Goal: Task Accomplishment & Management: Use online tool/utility

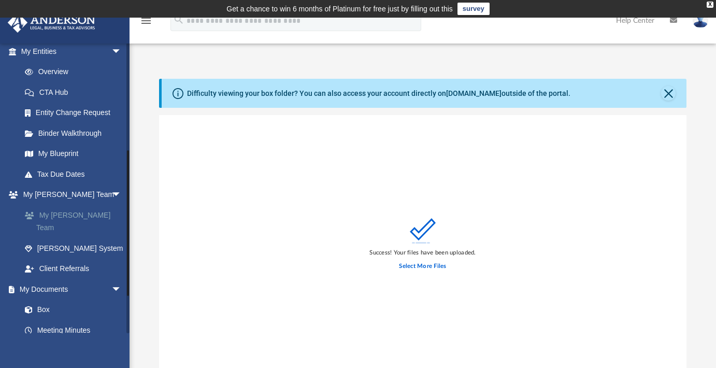
scroll to position [209, 0]
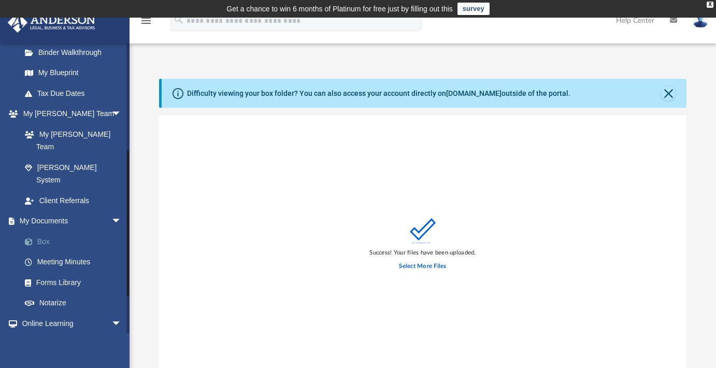
click at [41, 231] on link "Box" at bounding box center [76, 241] width 123 height 21
click at [665, 93] on button "Close" at bounding box center [668, 93] width 15 height 15
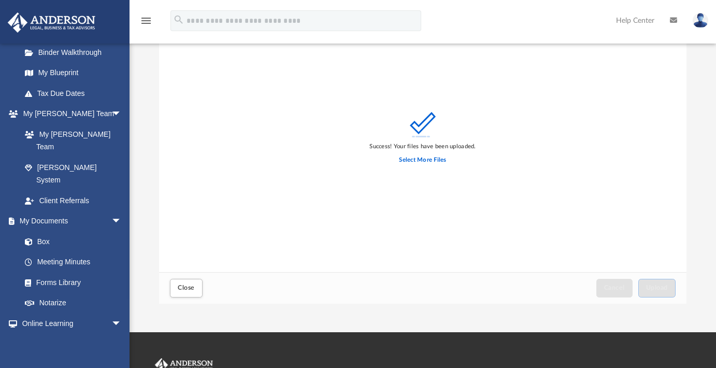
scroll to position [0, 0]
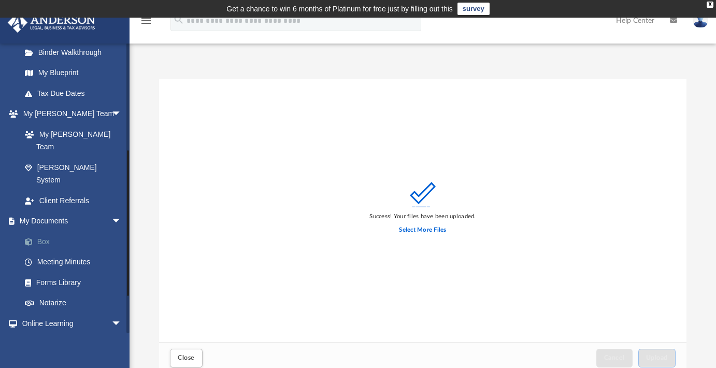
click at [42, 231] on link "Box" at bounding box center [76, 241] width 123 height 21
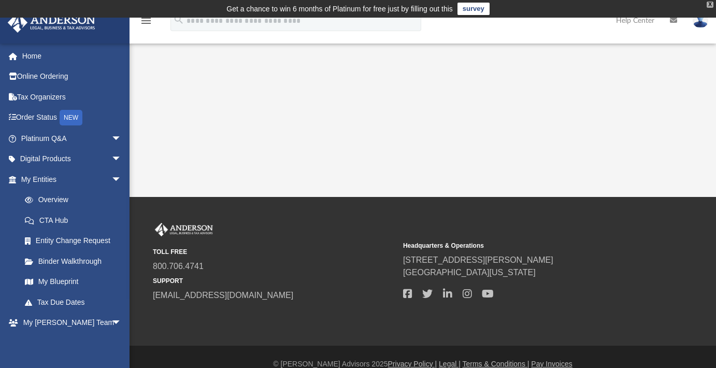
click at [709, 5] on div "X" at bounding box center [710, 5] width 7 height 6
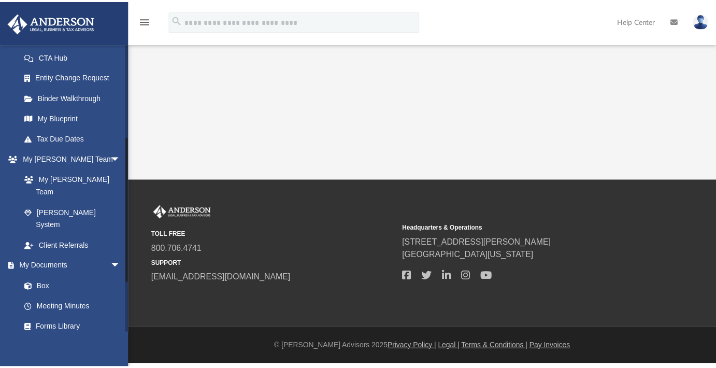
scroll to position [281, 0]
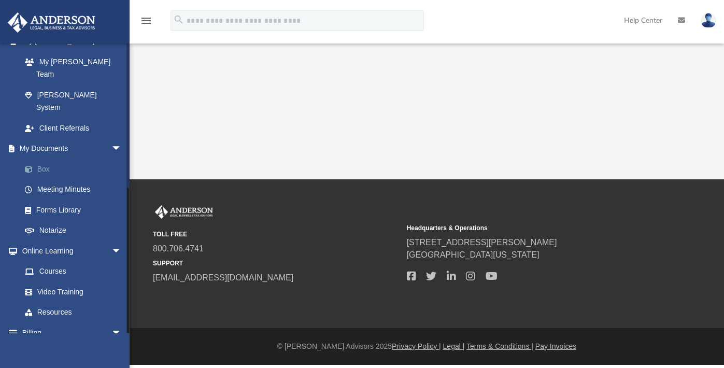
click at [44, 159] on link "Box" at bounding box center [76, 169] width 123 height 21
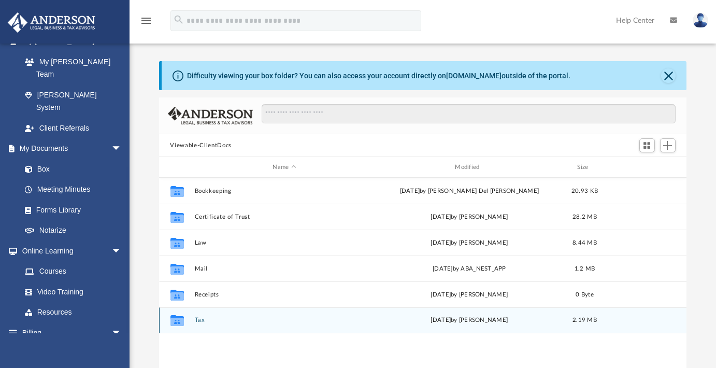
scroll to position [8, 8]
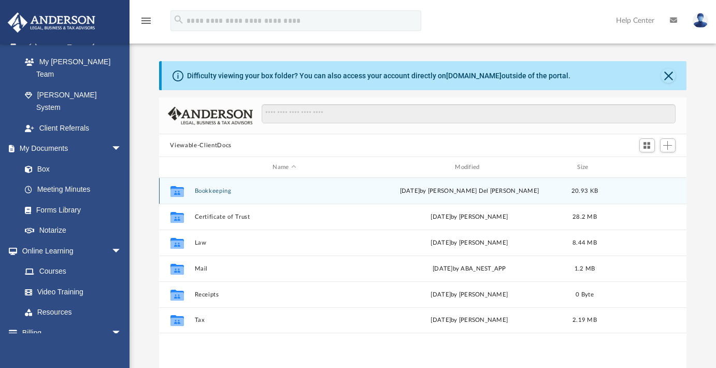
click at [208, 191] on button "Bookkeeping" at bounding box center [284, 191] width 180 height 7
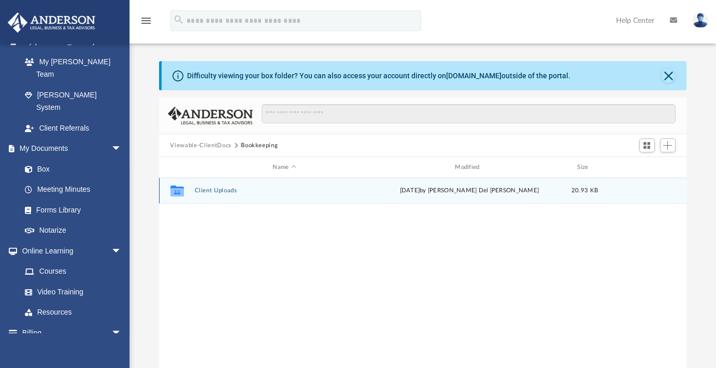
click at [208, 191] on button "Client Uploads" at bounding box center [284, 190] width 180 height 7
click at [644, 193] on span "More options" at bounding box center [647, 191] width 8 height 6
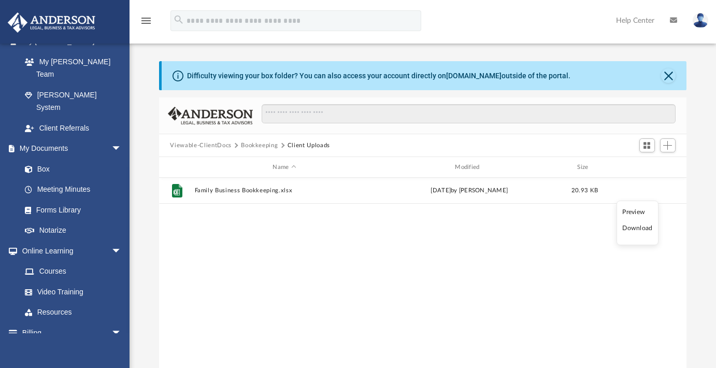
click at [570, 223] on div "File Family Business Bookkeeping.xlsx [DATE] by [PERSON_NAME] 20.93 KB" at bounding box center [423, 285] width 528 height 215
click at [671, 143] on span "Add" at bounding box center [667, 145] width 9 height 9
click at [647, 169] on li "Upload" at bounding box center [653, 166] width 33 height 11
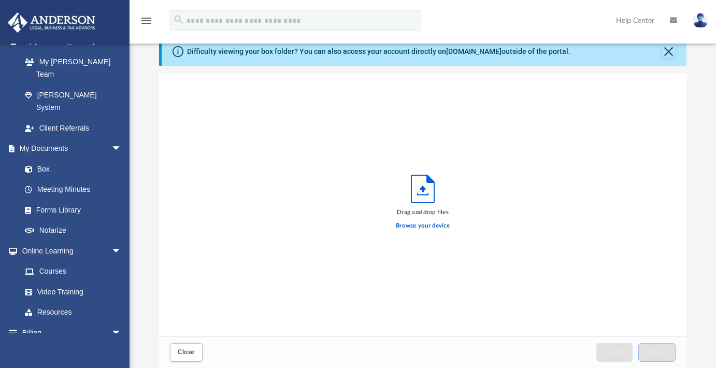
scroll to position [255, 520]
click at [429, 228] on label "Browse your device" at bounding box center [423, 225] width 54 height 9
click at [0, 0] on input "Browse your device" at bounding box center [0, 0] width 0 height 0
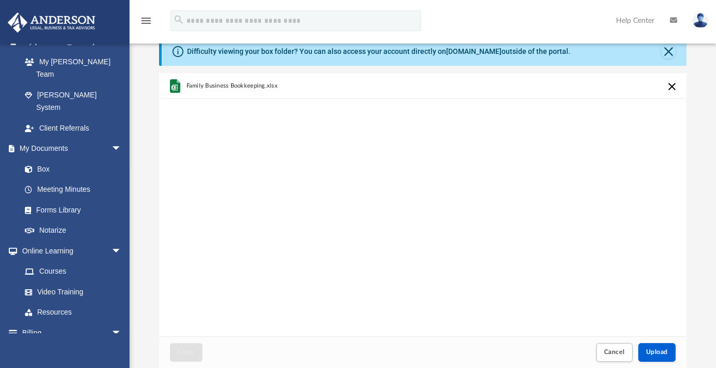
scroll to position [0, 0]
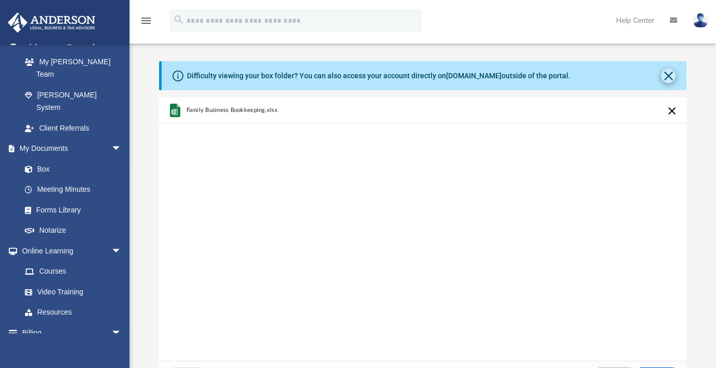
click at [670, 74] on button "Close" at bounding box center [668, 75] width 15 height 15
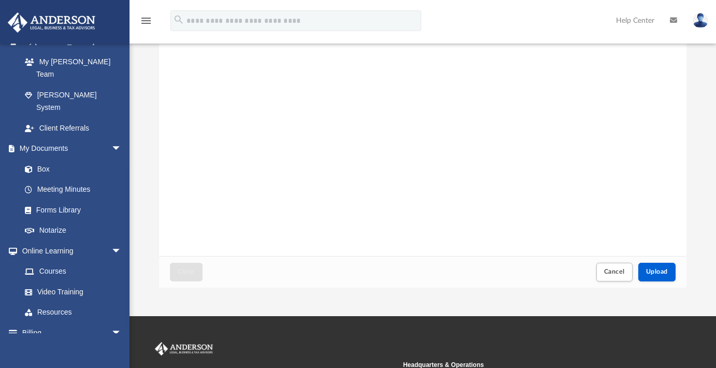
scroll to position [69, 0]
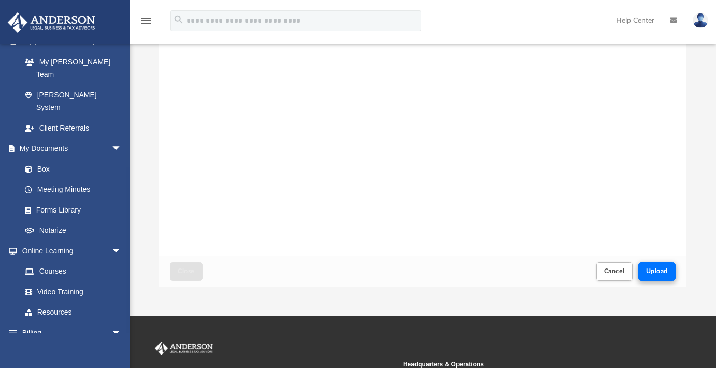
click at [664, 270] on span "Upload" at bounding box center [657, 271] width 22 height 6
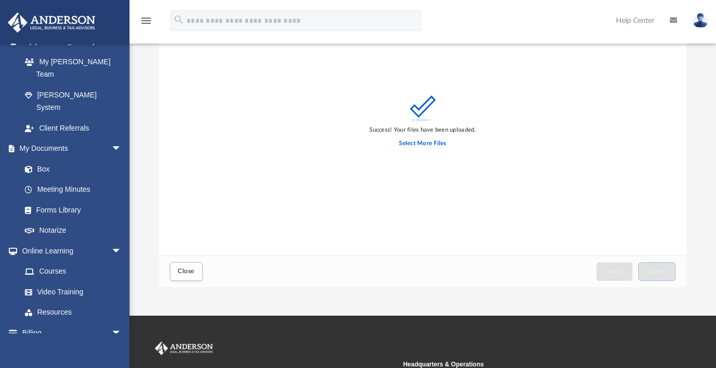
scroll to position [0, 0]
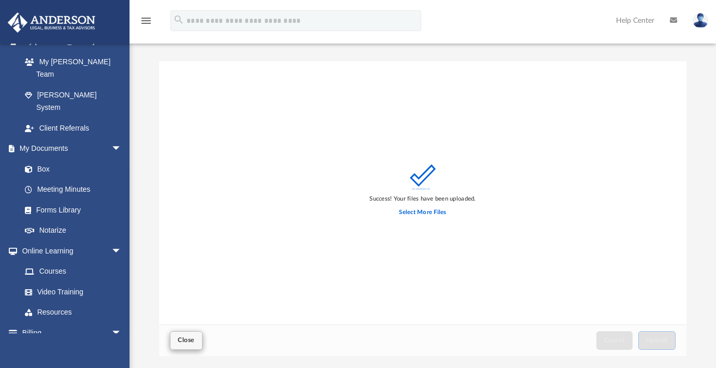
click at [190, 339] on span "Close" at bounding box center [186, 340] width 17 height 6
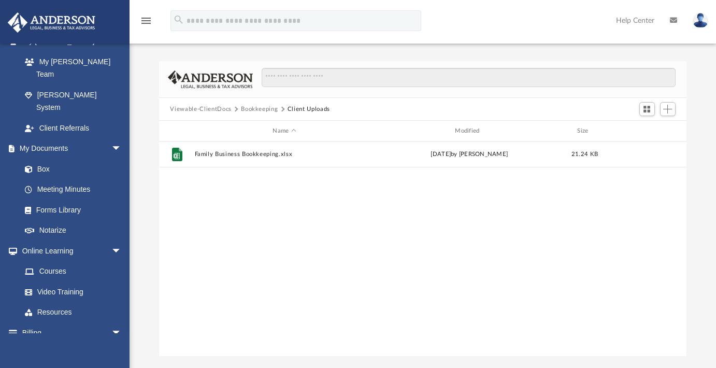
click at [260, 109] on button "Bookkeeping" at bounding box center [259, 109] width 37 height 9
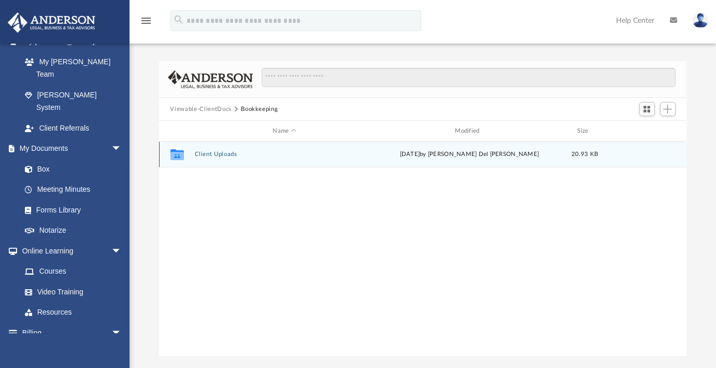
click at [216, 153] on button "Client Uploads" at bounding box center [284, 154] width 180 height 7
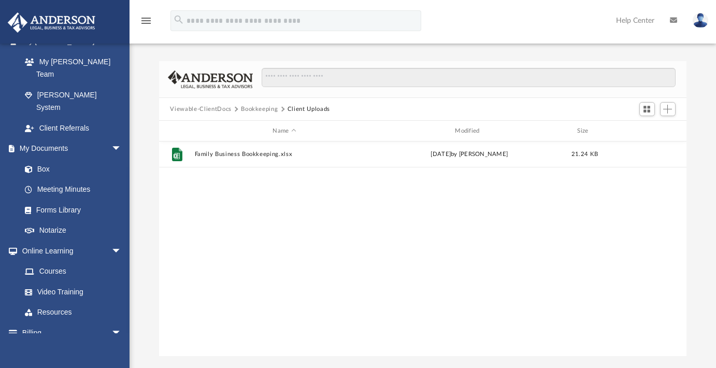
click at [698, 21] on img at bounding box center [701, 20] width 16 height 15
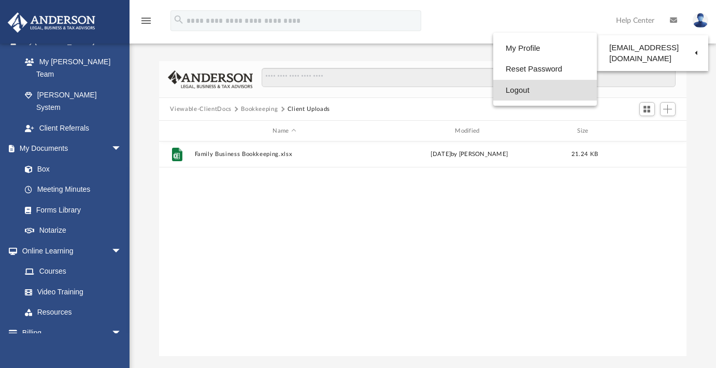
click at [512, 92] on link "Logout" at bounding box center [545, 90] width 104 height 21
